Goal: Transaction & Acquisition: Purchase product/service

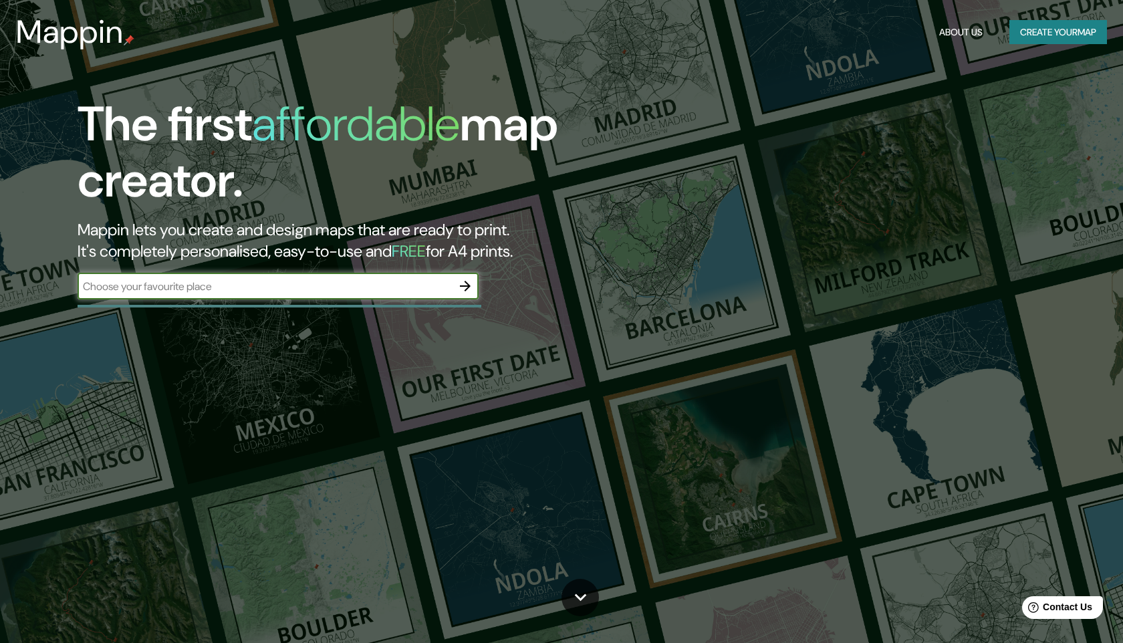
click at [426, 281] on input "text" at bounding box center [265, 286] width 374 height 15
type input "pueblo [US_STATE]"
click at [466, 288] on icon "button" at bounding box center [465, 286] width 16 height 16
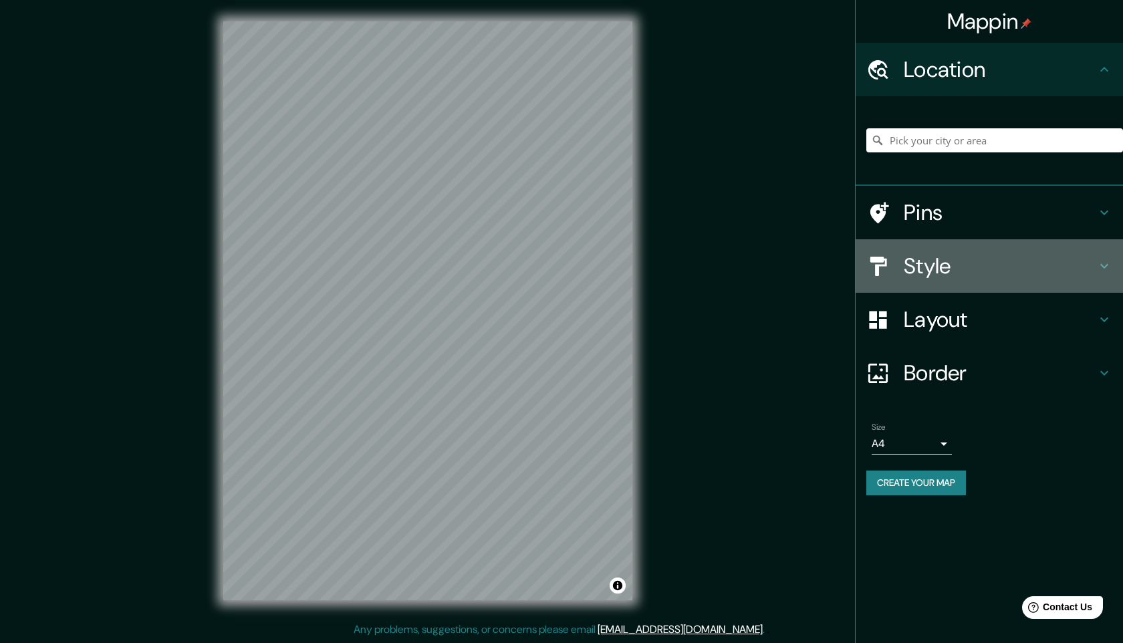
click at [1103, 261] on icon at bounding box center [1104, 266] width 16 height 16
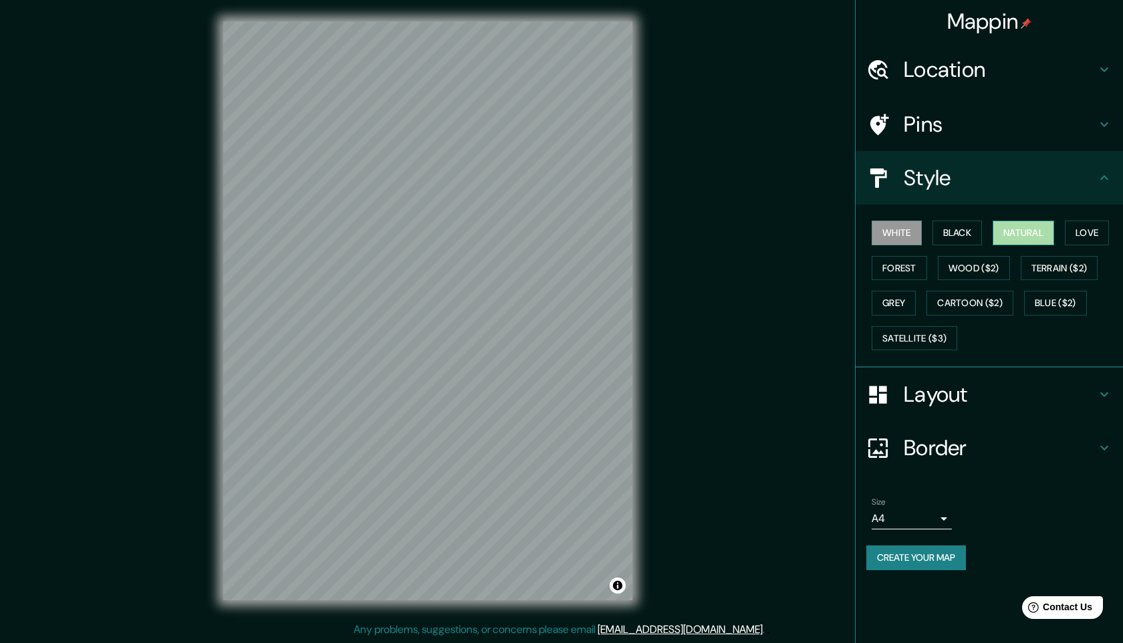
click at [1030, 229] on button "Natural" at bounding box center [1022, 233] width 61 height 25
click at [922, 265] on button "Forest" at bounding box center [898, 268] width 55 height 25
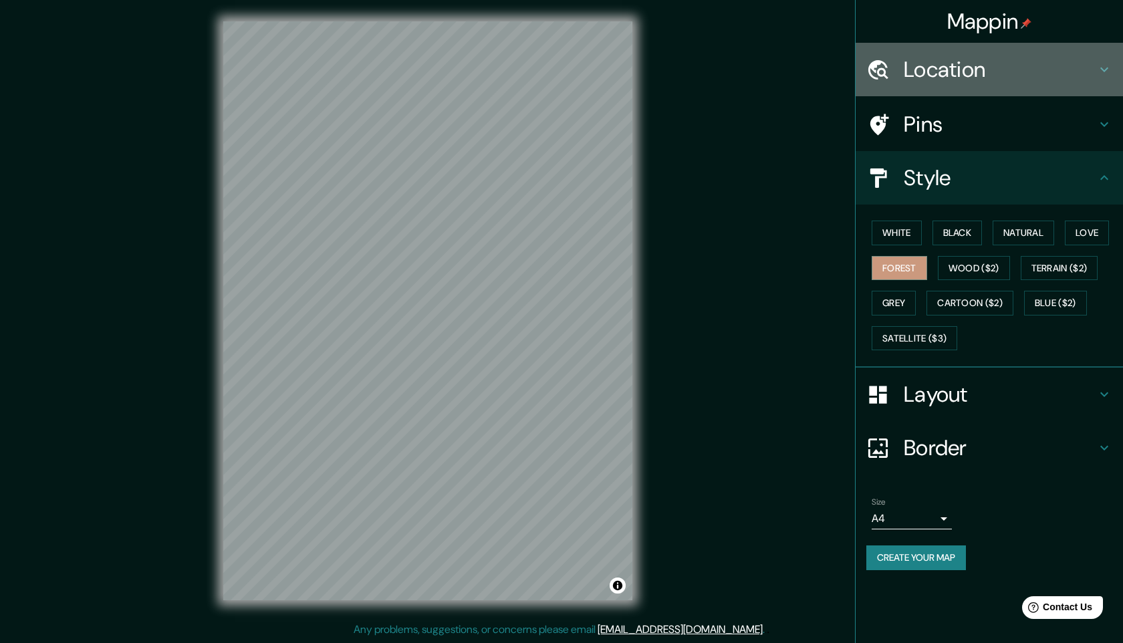
click at [1004, 65] on h4 "Location" at bounding box center [999, 69] width 192 height 27
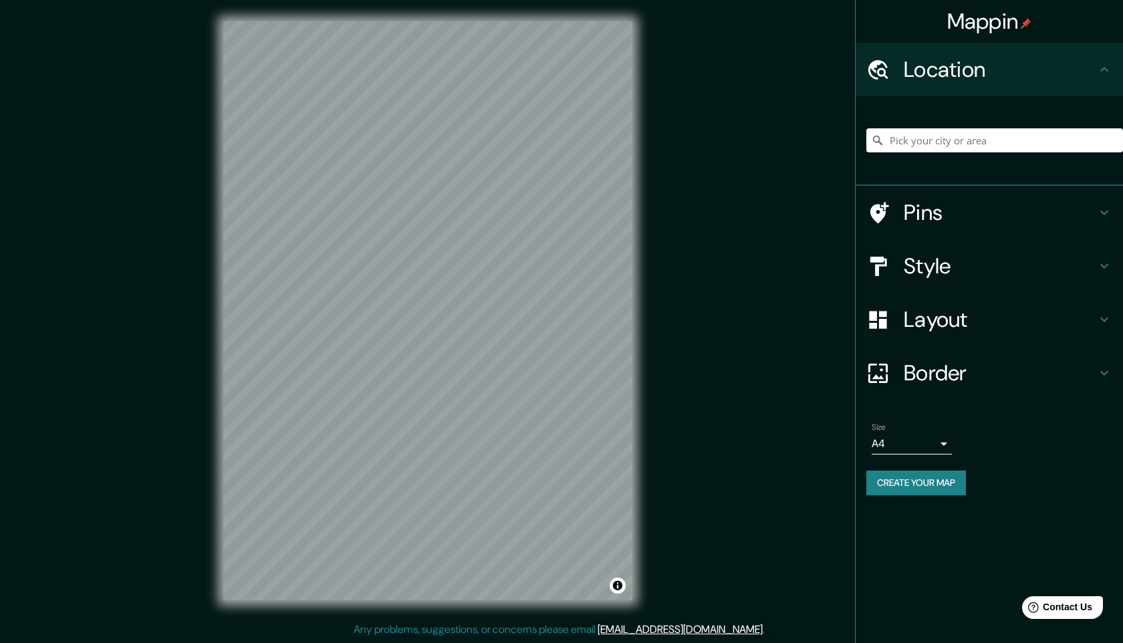
click at [998, 142] on input "Pick your city or area" at bounding box center [994, 140] width 257 height 24
click at [1093, 218] on h4 "Pins" at bounding box center [999, 212] width 192 height 27
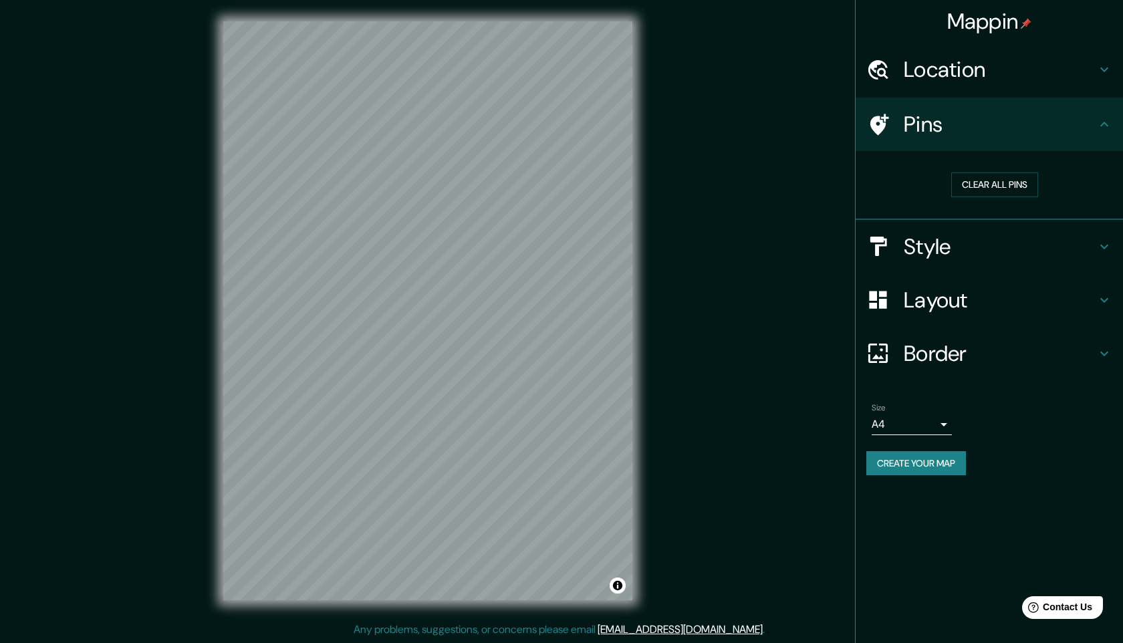
click at [1104, 246] on icon at bounding box center [1104, 247] width 16 height 16
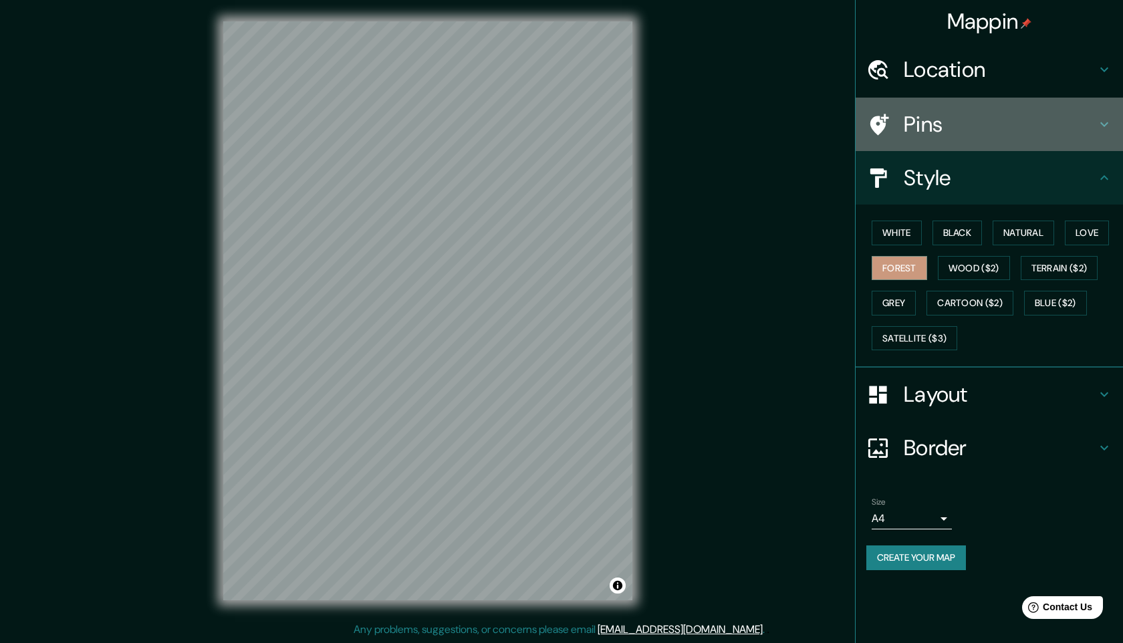
click at [1099, 126] on icon at bounding box center [1104, 124] width 16 height 16
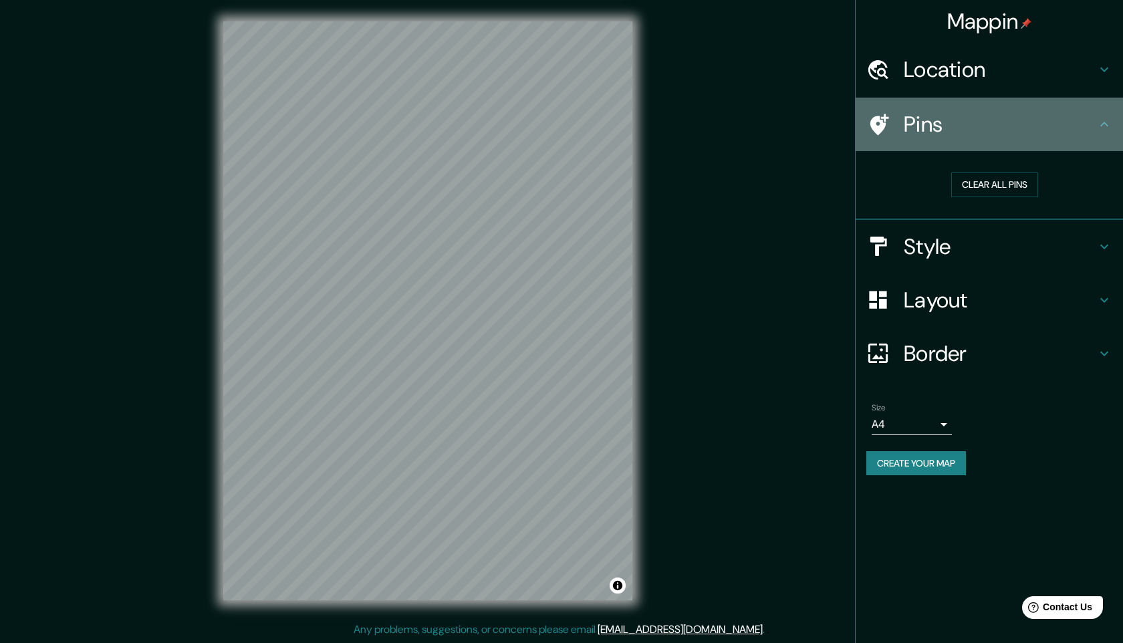
click at [1105, 122] on icon at bounding box center [1104, 124] width 16 height 16
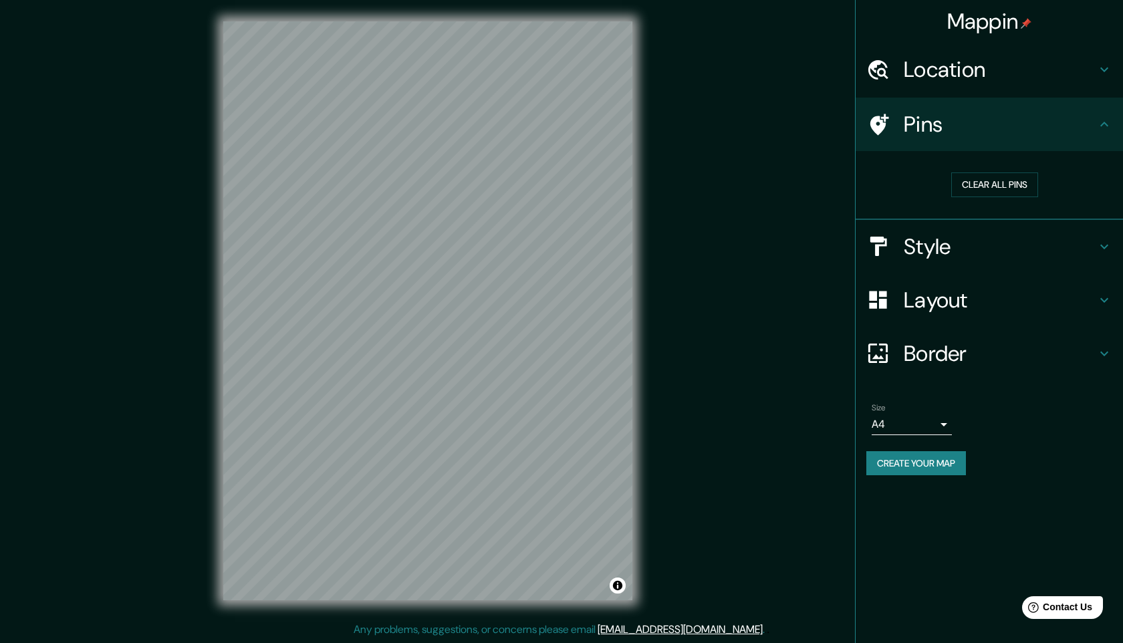
click at [1107, 243] on icon at bounding box center [1104, 247] width 16 height 16
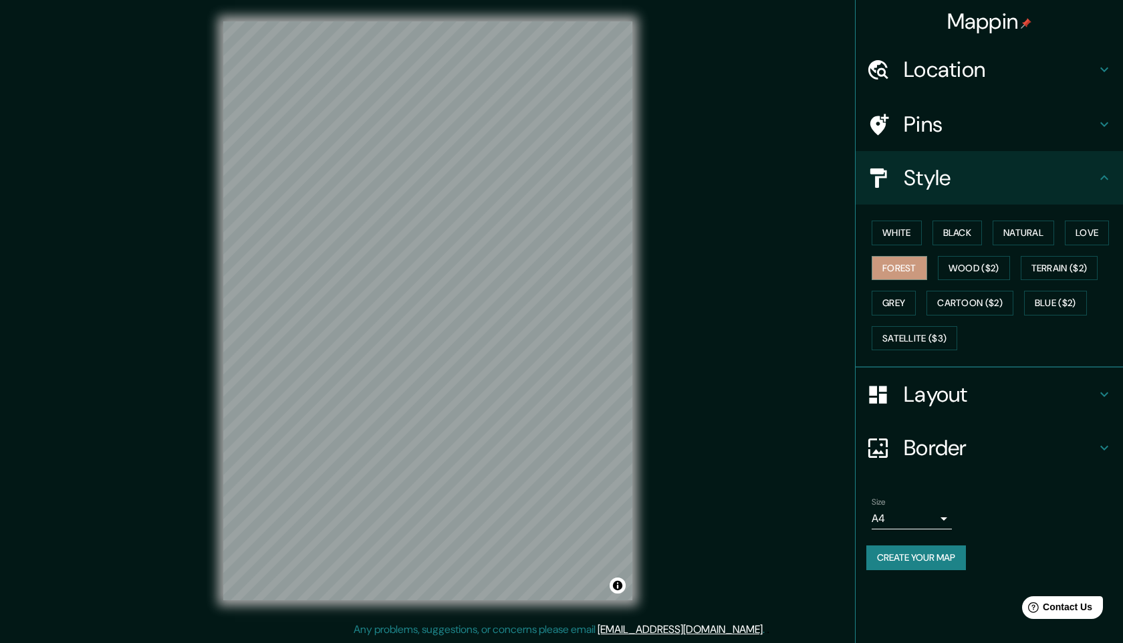
click at [1103, 444] on icon at bounding box center [1104, 448] width 16 height 16
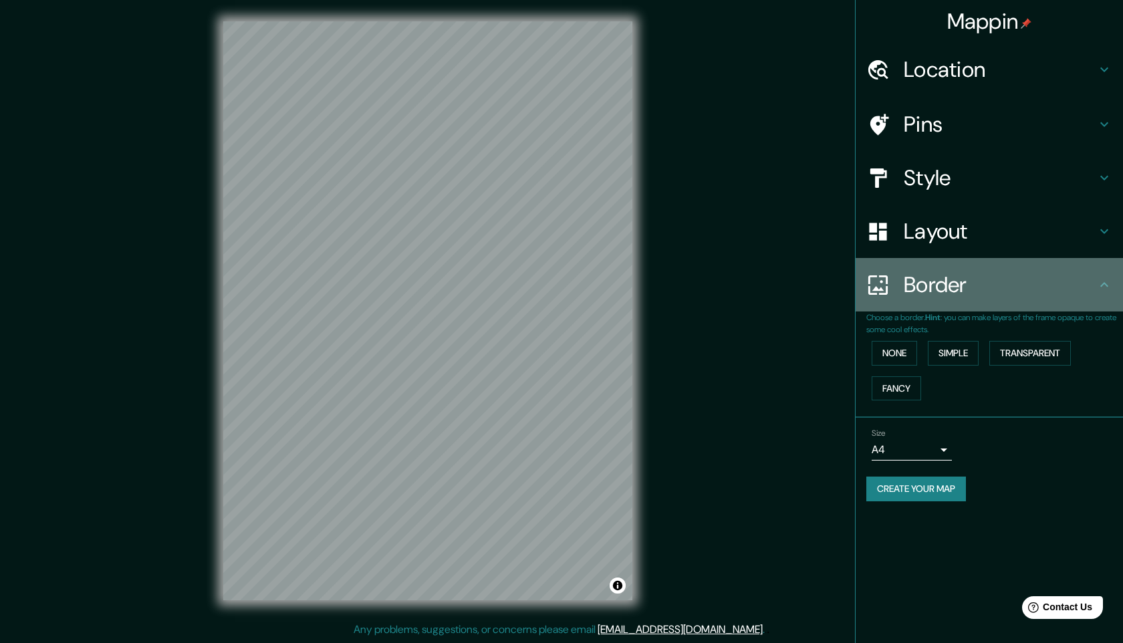
click at [1103, 286] on icon at bounding box center [1104, 285] width 16 height 16
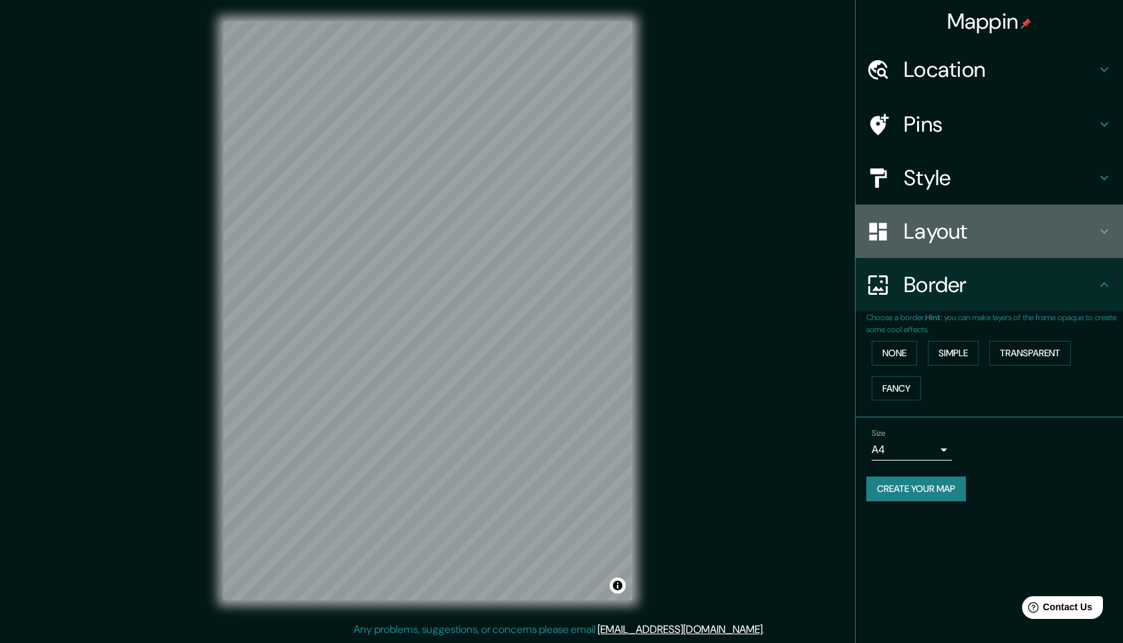
click at [1103, 241] on div "Layout" at bounding box center [988, 230] width 267 height 53
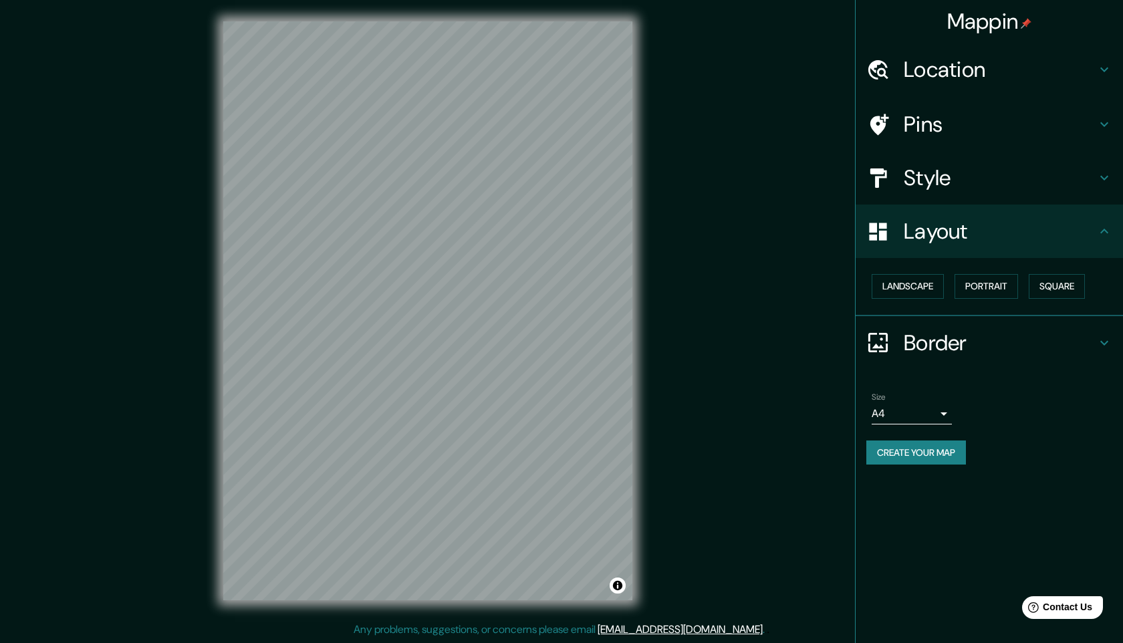
click at [1109, 231] on icon at bounding box center [1104, 231] width 16 height 16
click at [1109, 78] on div "Location" at bounding box center [988, 69] width 267 height 53
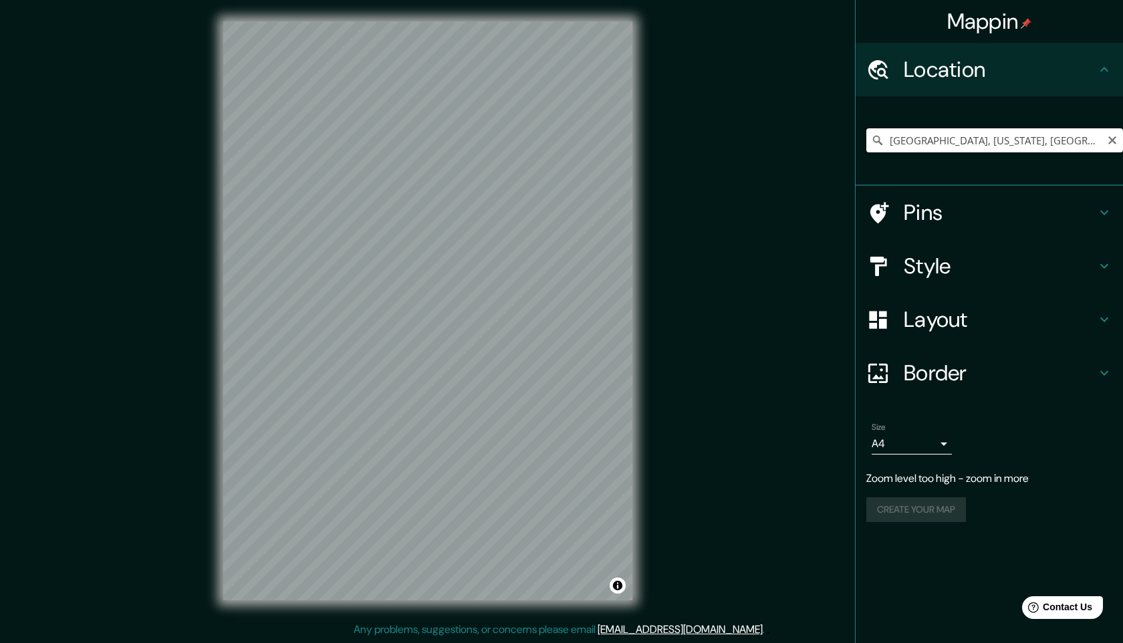
drag, startPoint x: 1048, startPoint y: 142, endPoint x: 877, endPoint y: 130, distance: 170.8
click at [877, 132] on input "[GEOGRAPHIC_DATA], [US_STATE], [GEOGRAPHIC_DATA]" at bounding box center [994, 140] width 257 height 24
click at [1028, 137] on input "[US_STATE], [GEOGRAPHIC_DATA]" at bounding box center [994, 140] width 257 height 24
click at [1009, 140] on input "[US_STATE], [GEOGRAPHIC_DATA]" at bounding box center [994, 140] width 257 height 24
click at [1018, 134] on input "[US_STATE], [GEOGRAPHIC_DATA]" at bounding box center [994, 140] width 257 height 24
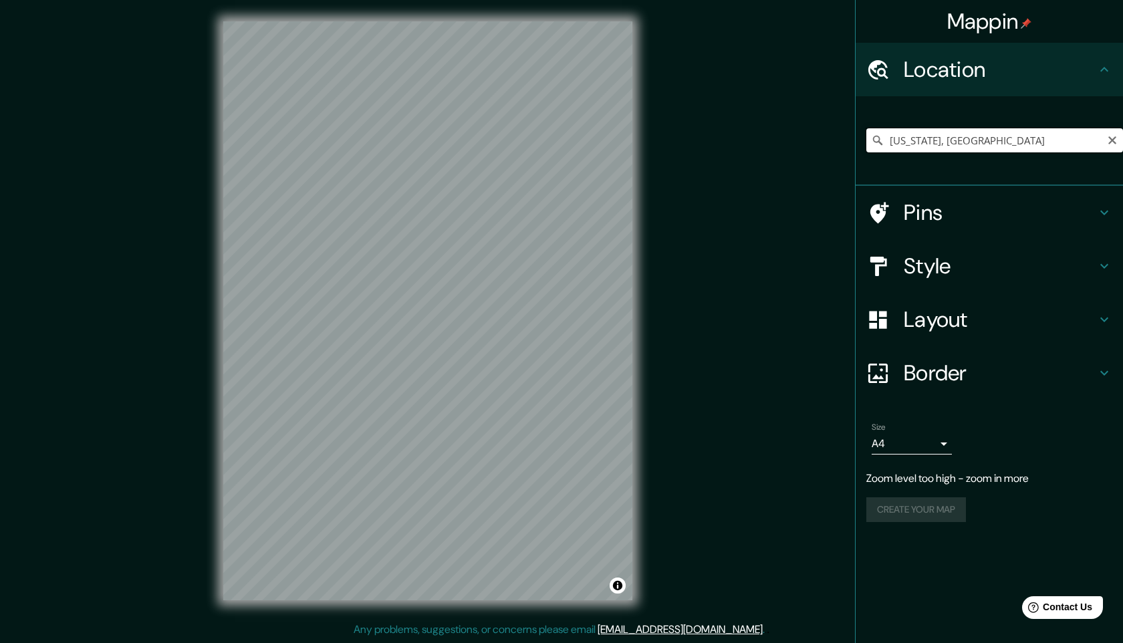
click at [1018, 134] on input "[US_STATE], [GEOGRAPHIC_DATA]" at bounding box center [994, 140] width 257 height 24
click at [1022, 138] on input "[US_STATE], [GEOGRAPHIC_DATA]" at bounding box center [994, 140] width 257 height 24
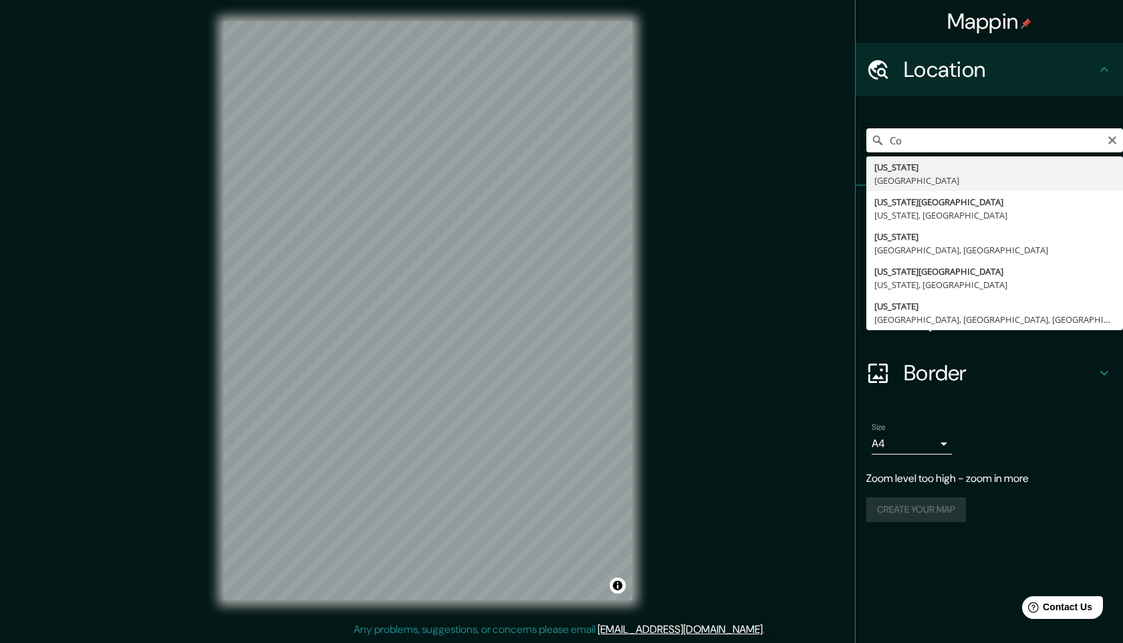
type input "C"
type input "[GEOGRAPHIC_DATA], [US_STATE], [GEOGRAPHIC_DATA]"
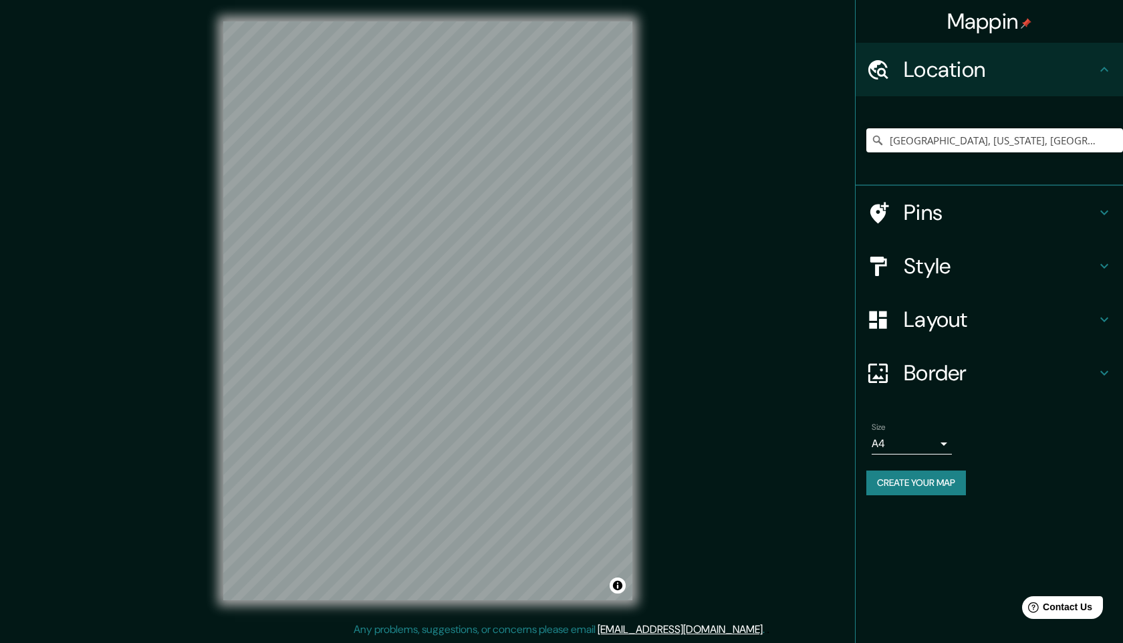
click at [1076, 274] on h4 "Style" at bounding box center [999, 266] width 192 height 27
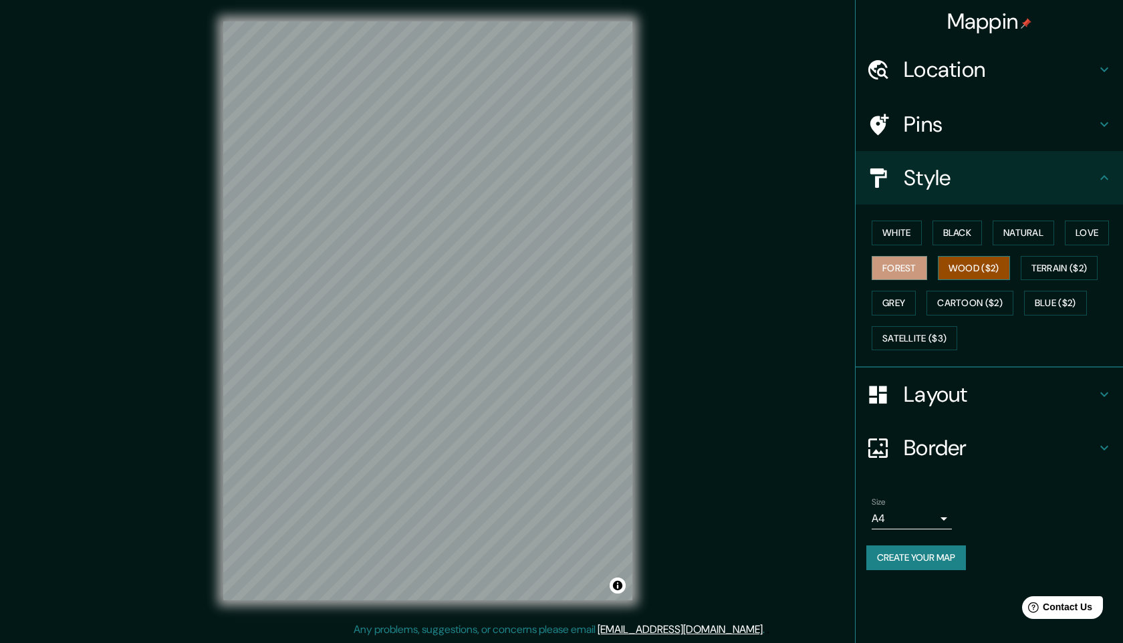
click at [997, 265] on button "Wood ($2)" at bounding box center [973, 268] width 72 height 25
click at [1059, 275] on button "Terrain ($2)" at bounding box center [1059, 268] width 78 height 25
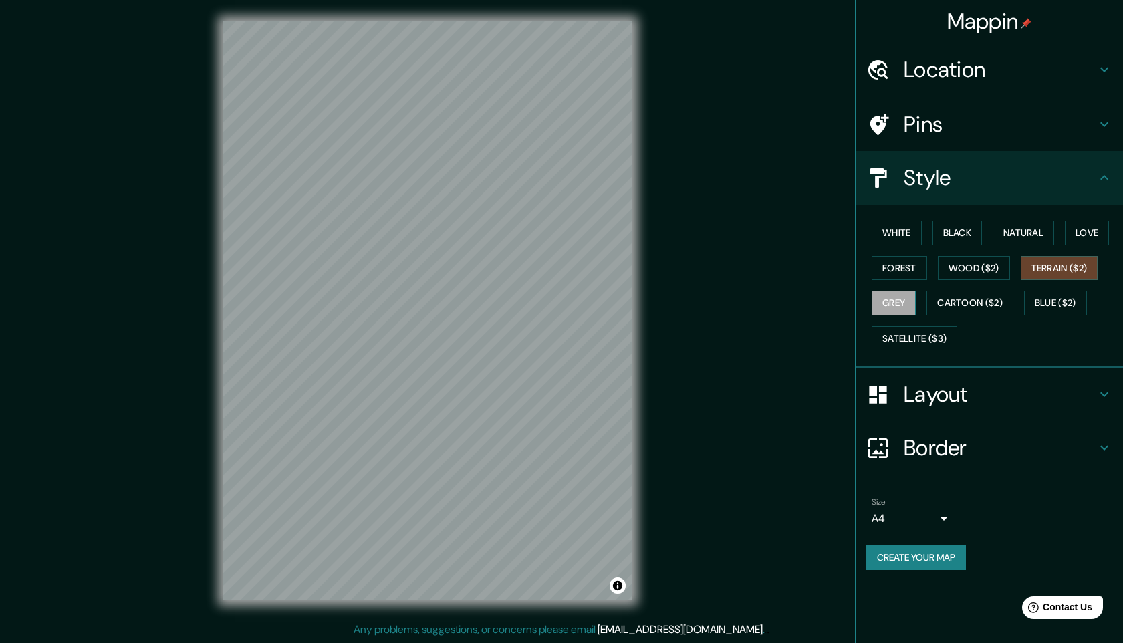
click at [901, 297] on button "Grey" at bounding box center [893, 303] width 44 height 25
click at [957, 302] on button "Cartoon ($2)" at bounding box center [969, 303] width 87 height 25
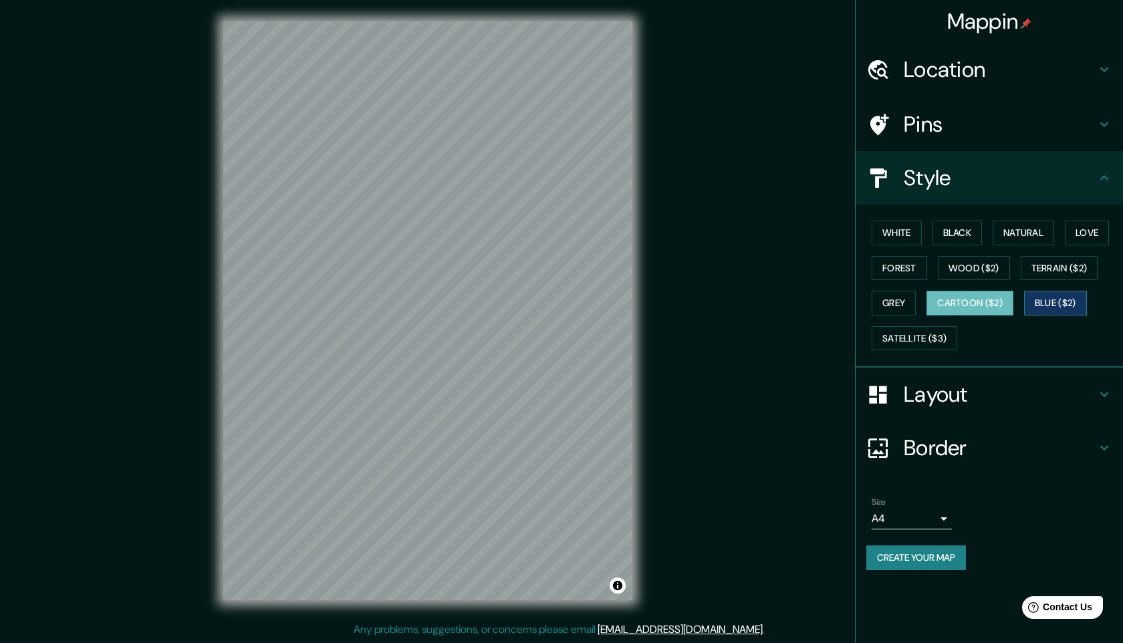
click at [1070, 304] on button "Blue ($2)" at bounding box center [1055, 303] width 63 height 25
click at [944, 334] on button "Satellite ($3)" at bounding box center [914, 338] width 86 height 25
click at [1099, 396] on icon at bounding box center [1104, 394] width 16 height 16
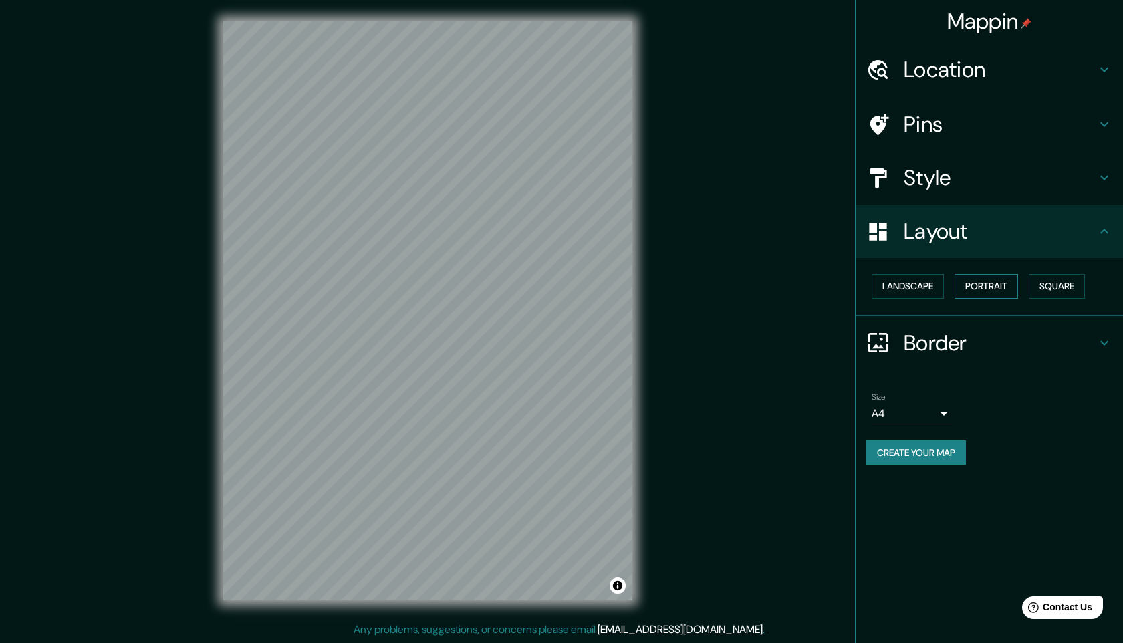
click at [1003, 283] on button "Portrait" at bounding box center [985, 286] width 63 height 25
click at [932, 282] on button "Landscape" at bounding box center [907, 286] width 72 height 25
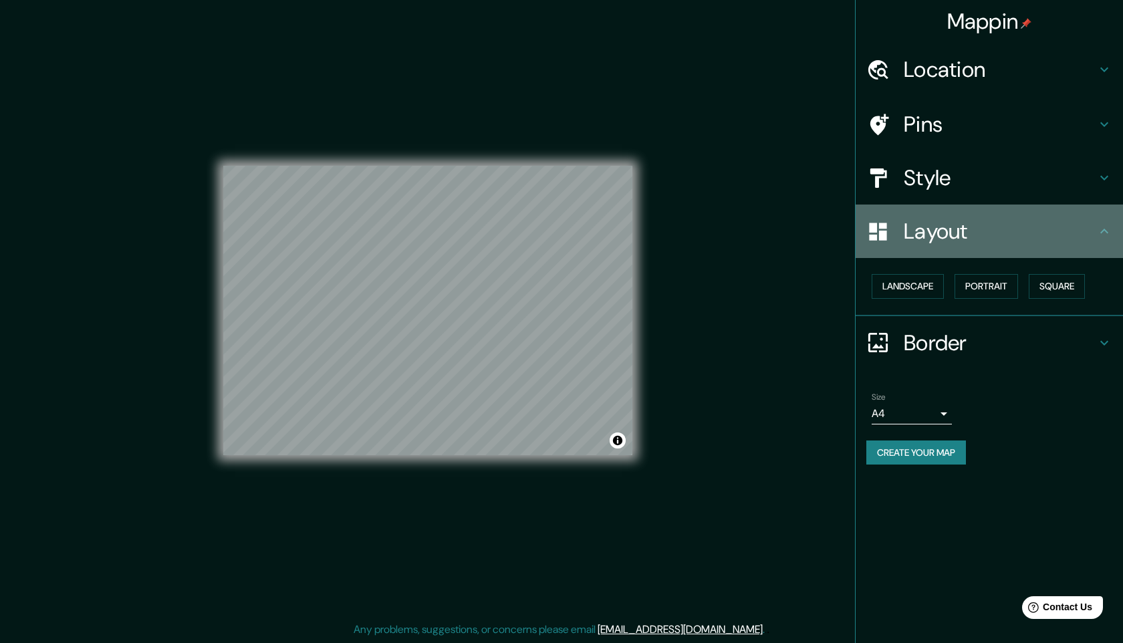
click at [1105, 230] on icon at bounding box center [1104, 231] width 8 height 5
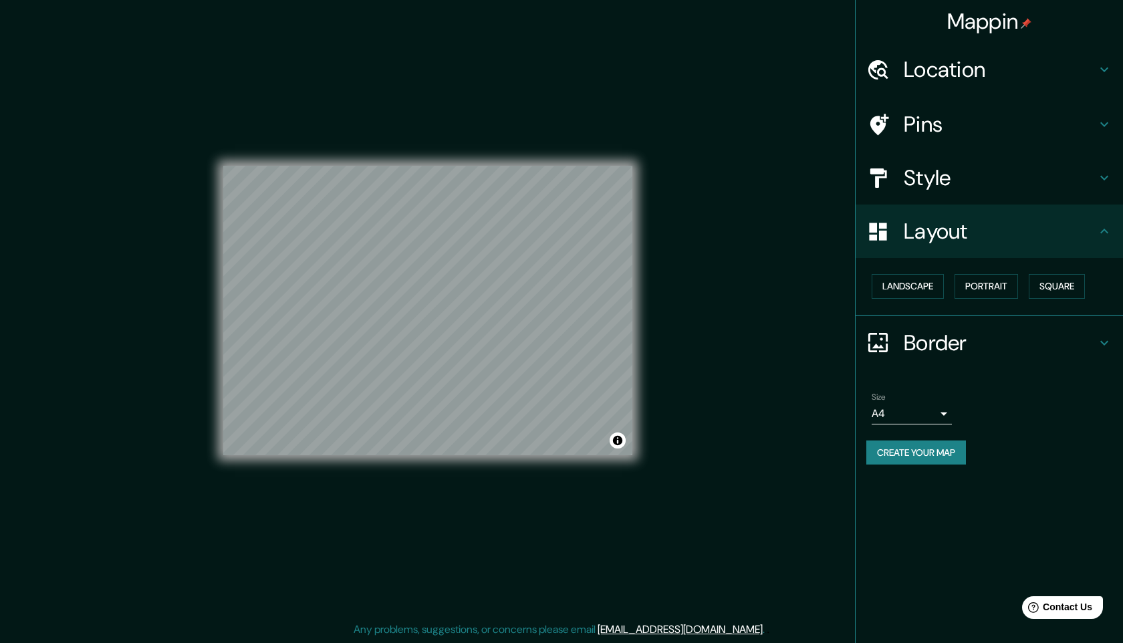
click at [947, 414] on body "Mappin Location [GEOGRAPHIC_DATA], [US_STATE], [GEOGRAPHIC_DATA] Pins Style Lay…" at bounding box center [561, 321] width 1123 height 643
click at [910, 495] on li "A1 ($2.50)" at bounding box center [911, 490] width 80 height 24
click at [939, 420] on body "Mappin Location [GEOGRAPHIC_DATA], [US_STATE], [GEOGRAPHIC_DATA] Pins Style Lay…" at bounding box center [561, 321] width 1123 height 643
click at [913, 469] on li "A3" at bounding box center [911, 466] width 80 height 24
click at [942, 410] on body "Mappin Location [GEOGRAPHIC_DATA], [US_STATE], [GEOGRAPHIC_DATA] Pins Style Lay…" at bounding box center [561, 321] width 1123 height 643
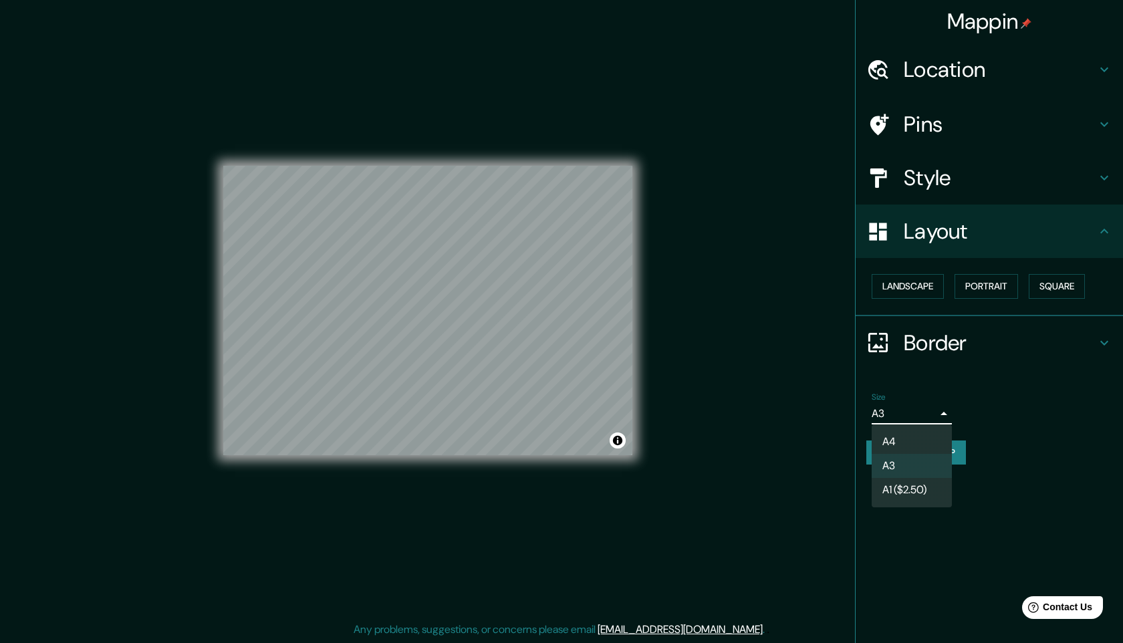
click at [917, 440] on li "A4" at bounding box center [911, 442] width 80 height 24
click at [944, 412] on body "Mappin Location [GEOGRAPHIC_DATA], [US_STATE], [GEOGRAPHIC_DATA] Pins Style Lay…" at bounding box center [561, 321] width 1123 height 643
click at [920, 488] on li "A1 ($2.50)" at bounding box center [911, 490] width 80 height 24
type input "a3"
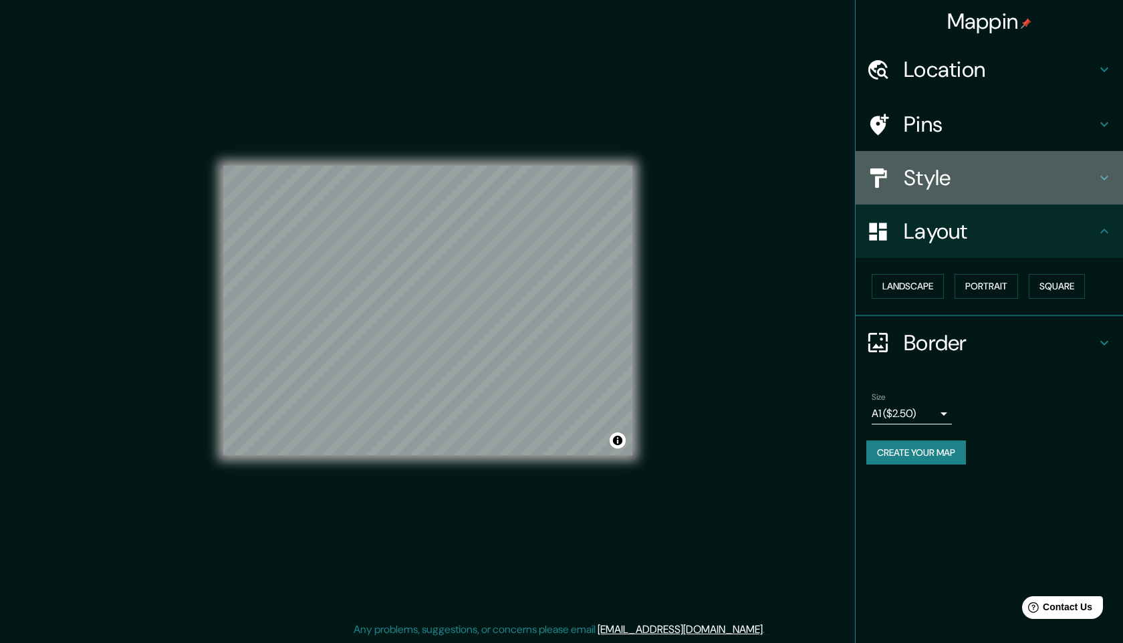
click at [1109, 167] on div "Style" at bounding box center [988, 177] width 267 height 53
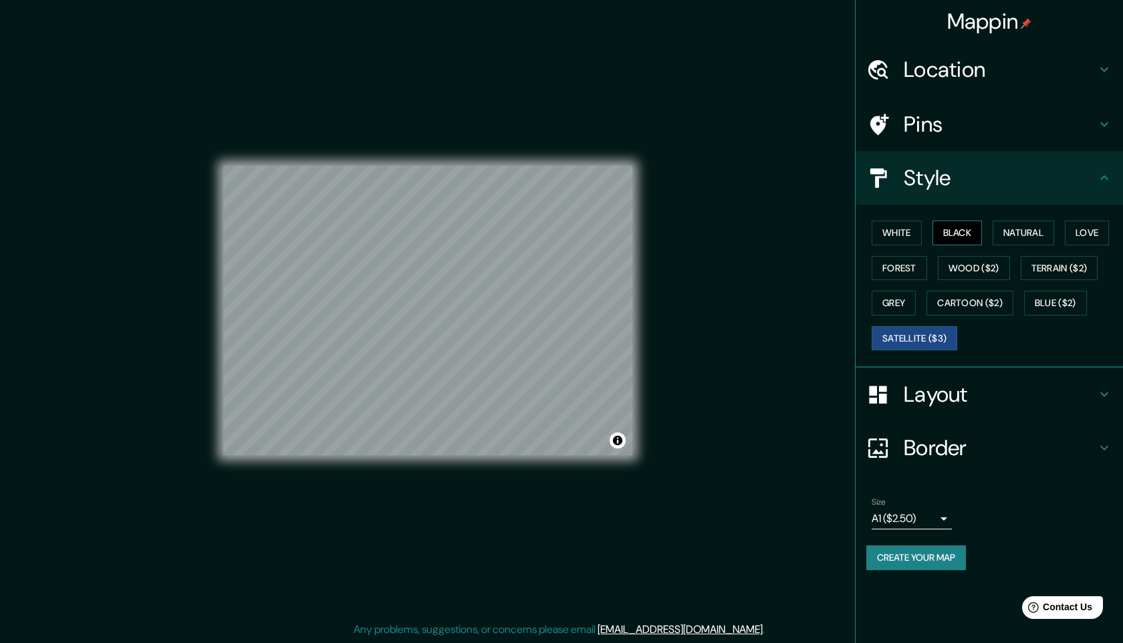
click at [960, 238] on button "Black" at bounding box center [957, 233] width 50 height 25
click at [1006, 238] on button "Natural" at bounding box center [1022, 233] width 61 height 25
click at [669, 308] on div "Mappin Location [GEOGRAPHIC_DATA], [US_STATE], [GEOGRAPHIC_DATA] Pins Style Whi…" at bounding box center [561, 321] width 1123 height 643
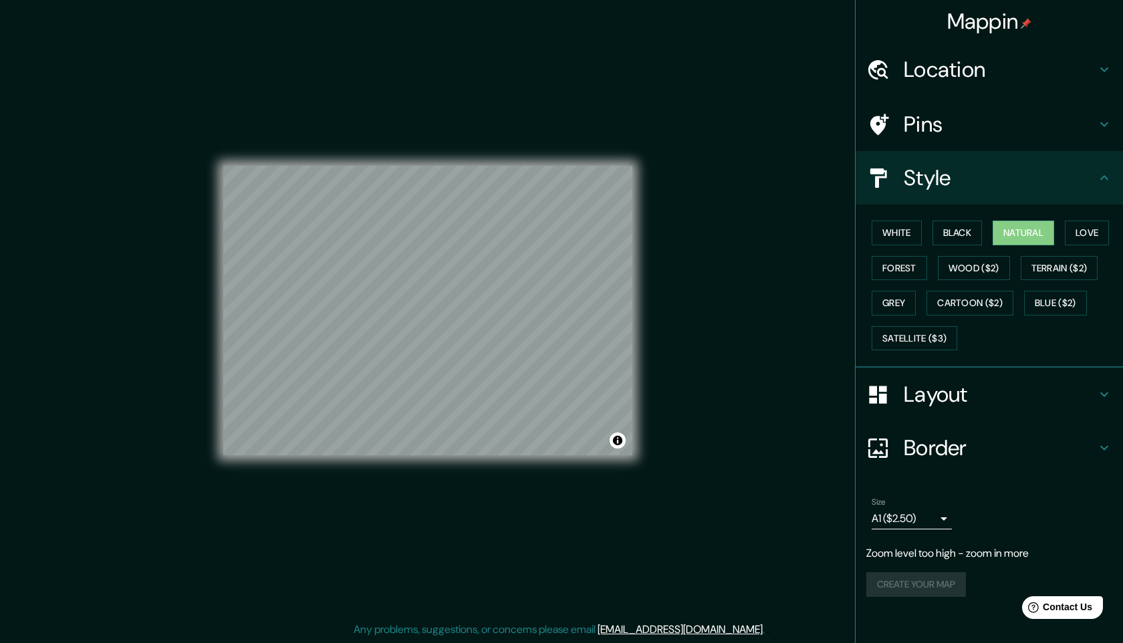
click at [1069, 74] on h4 "Location" at bounding box center [999, 69] width 192 height 27
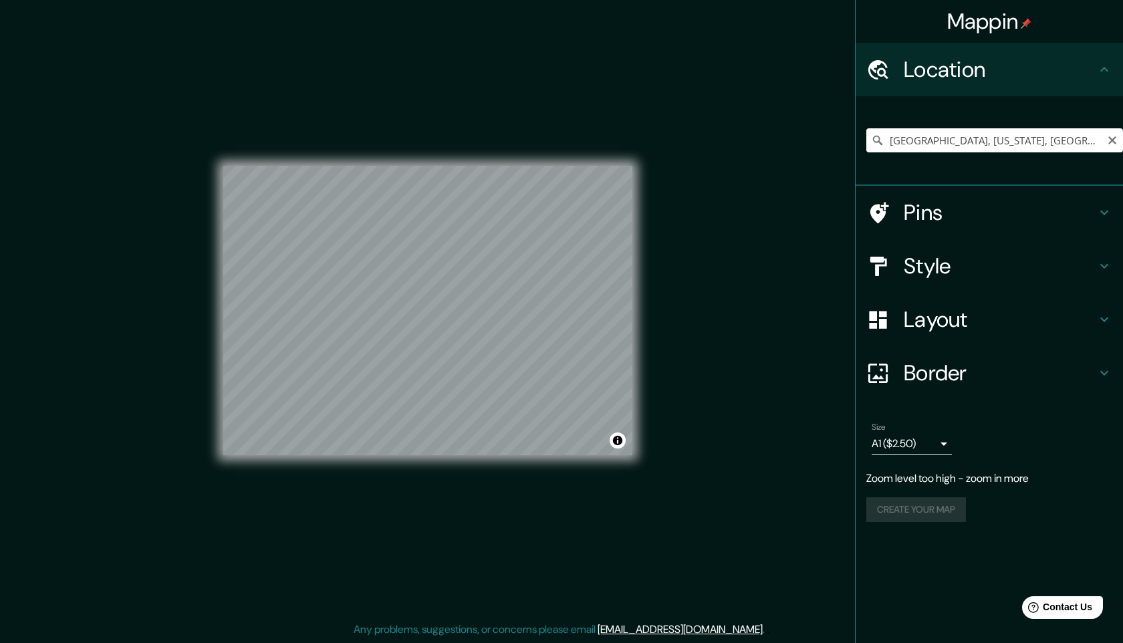
click at [1024, 138] on input "[GEOGRAPHIC_DATA], [US_STATE], [GEOGRAPHIC_DATA]" at bounding box center [994, 140] width 257 height 24
drag, startPoint x: 1048, startPoint y: 142, endPoint x: 869, endPoint y: 137, distance: 178.5
click at [871, 138] on div "[GEOGRAPHIC_DATA], [US_STATE], [GEOGRAPHIC_DATA]" at bounding box center [994, 140] width 257 height 24
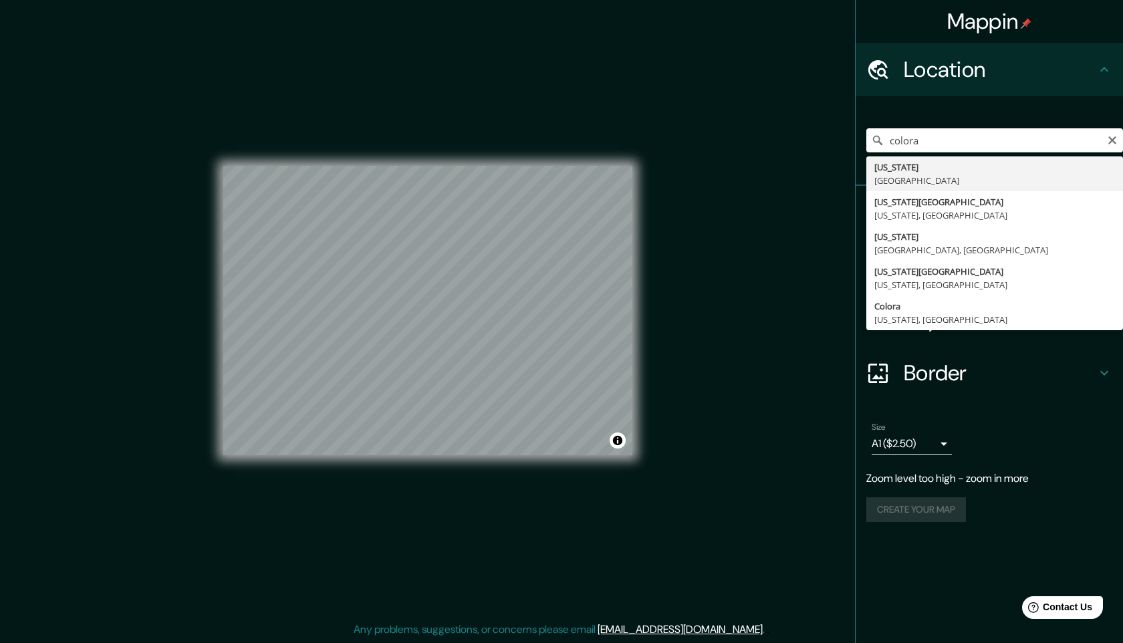
type input "[US_STATE], [GEOGRAPHIC_DATA]"
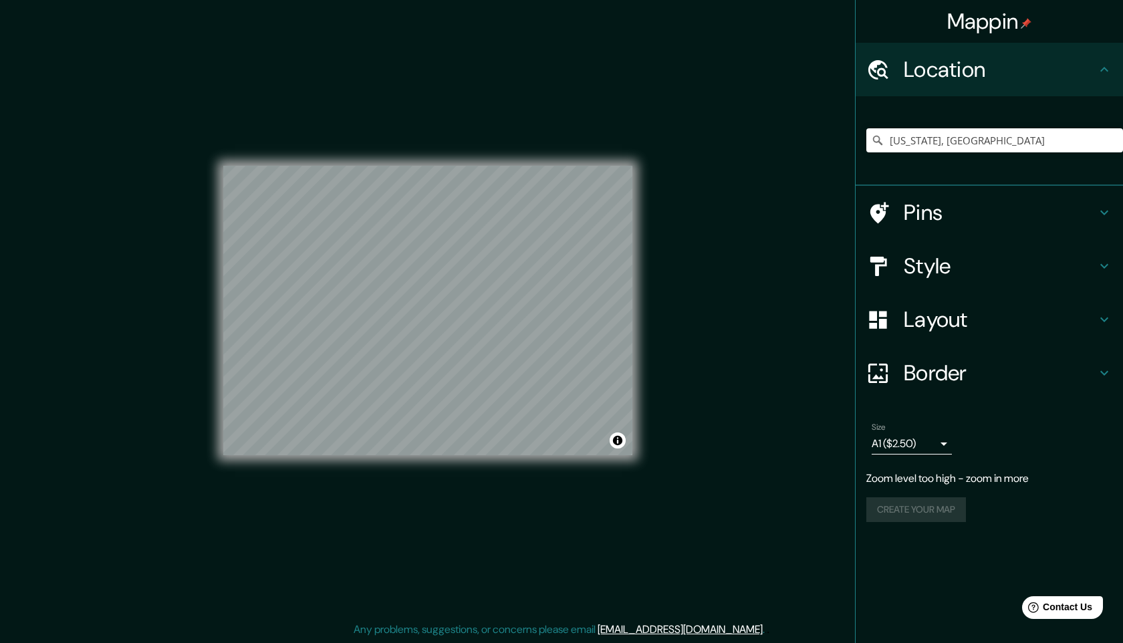
click at [1118, 270] on div "Style" at bounding box center [988, 265] width 267 height 53
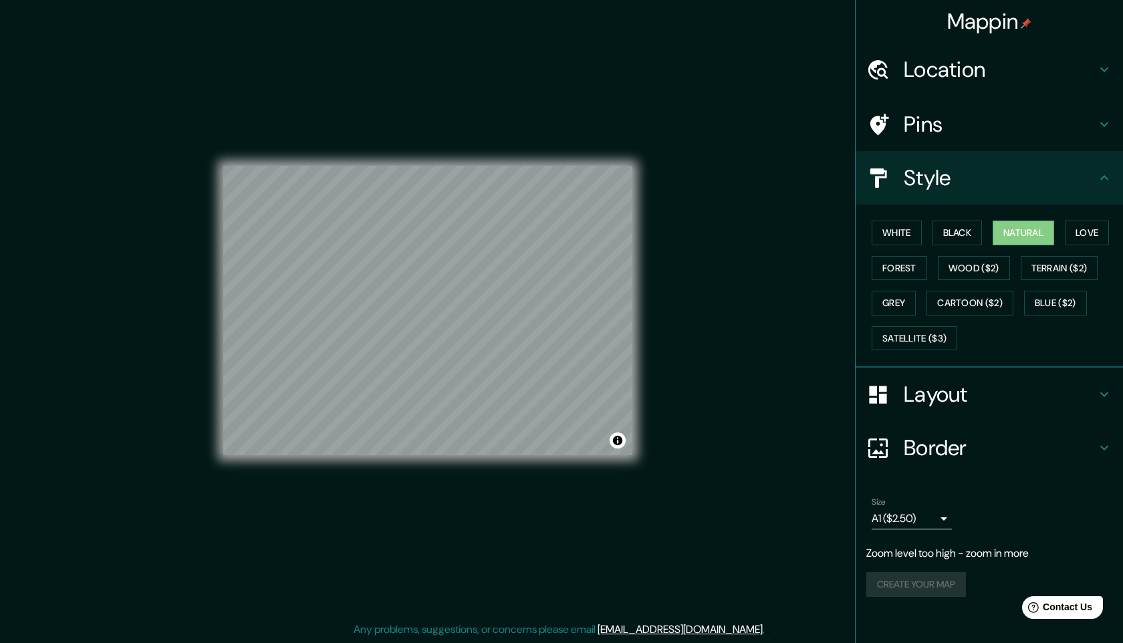
click at [1110, 130] on icon at bounding box center [1104, 124] width 16 height 16
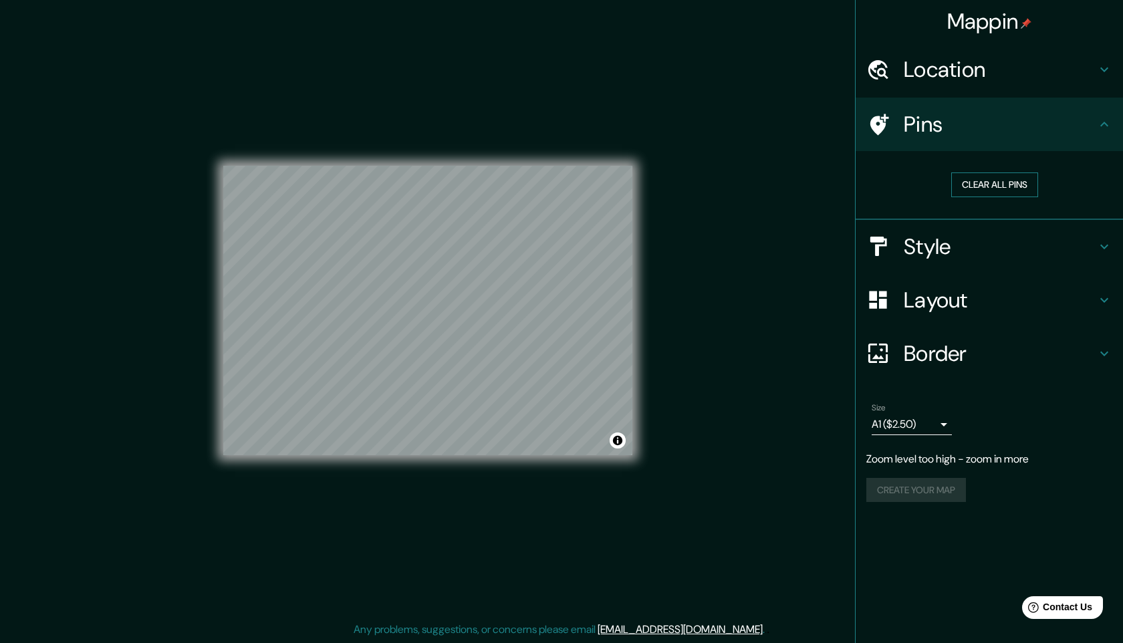
click at [993, 183] on button "Clear all pins" at bounding box center [994, 184] width 87 height 25
click at [1111, 122] on icon at bounding box center [1104, 124] width 16 height 16
click at [1101, 247] on icon at bounding box center [1104, 247] width 16 height 16
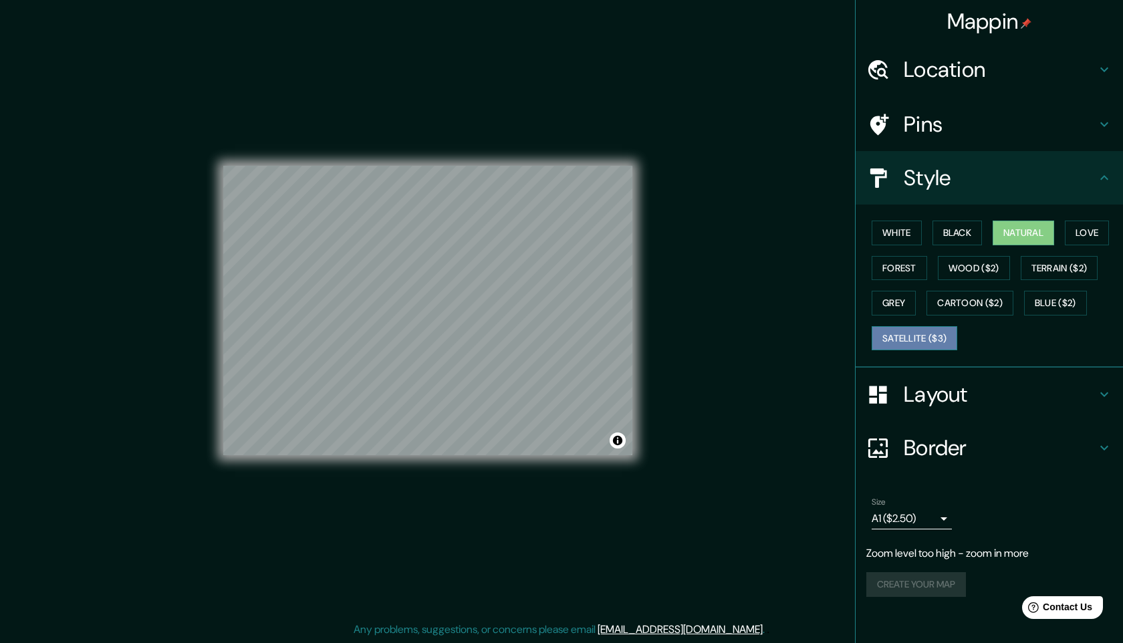
click at [939, 333] on button "Satellite ($3)" at bounding box center [914, 338] width 86 height 25
click at [962, 236] on button "Black" at bounding box center [957, 233] width 50 height 25
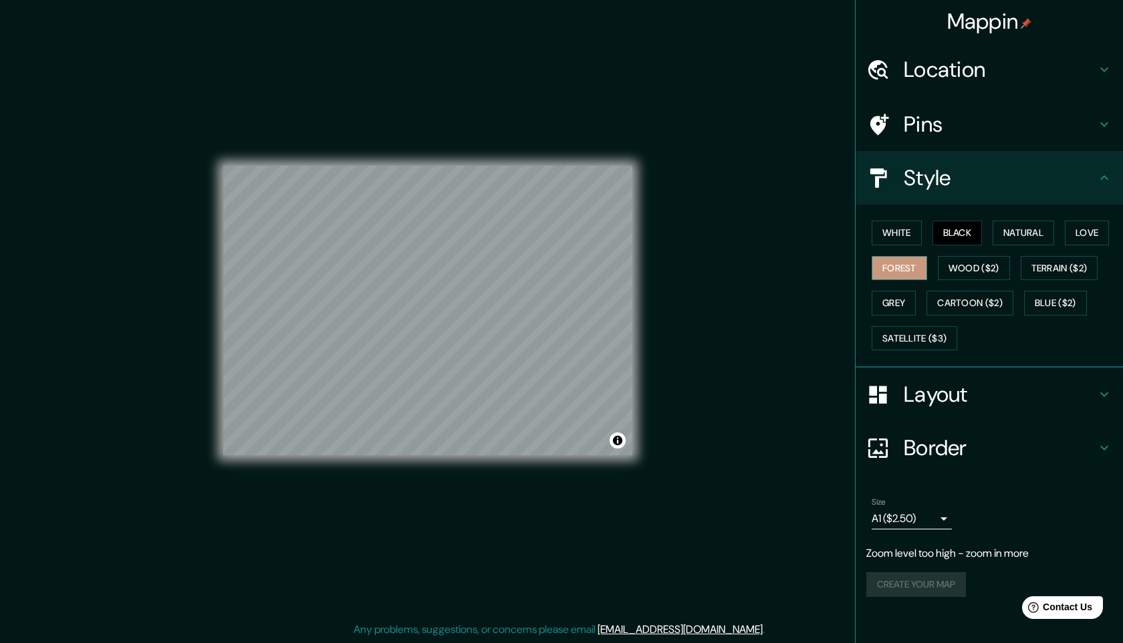
click at [905, 267] on button "Forest" at bounding box center [898, 268] width 55 height 25
